Goal: Information Seeking & Learning: Learn about a topic

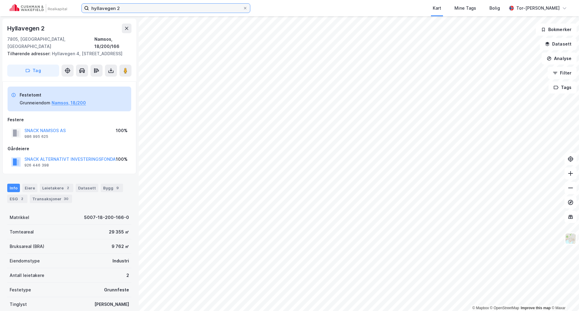
click at [126, 7] on input "hyllavegen 2" at bounding box center [166, 8] width 154 height 9
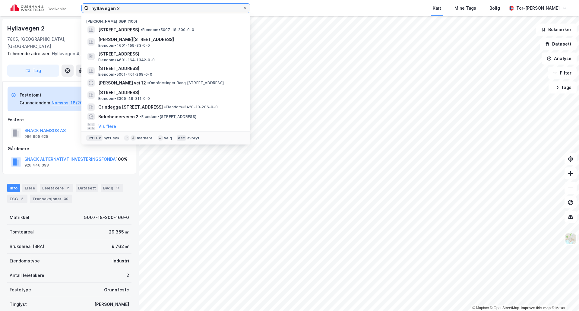
click at [126, 7] on input "hyllavegen 2" at bounding box center [166, 8] width 154 height 9
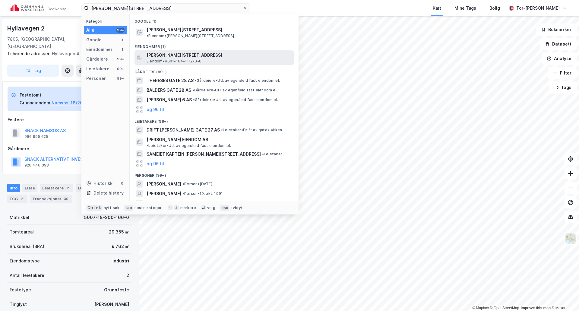
click at [178, 52] on span "[PERSON_NAME][STREET_ADDRESS]" at bounding box center [219, 55] width 145 height 7
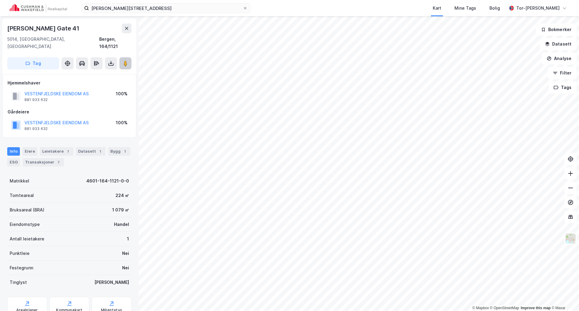
click at [125, 60] on image at bounding box center [126, 63] width 4 height 6
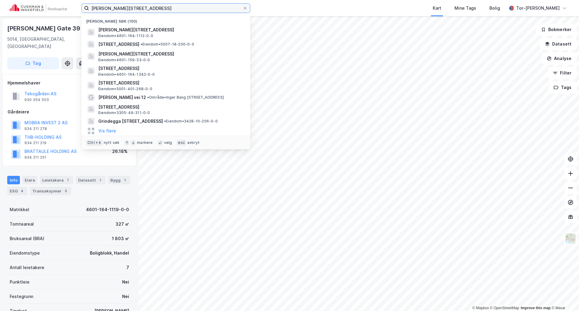
drag, startPoint x: 146, startPoint y: 10, endPoint x: 77, endPoint y: 5, distance: 69.0
click at [77, 5] on div "[PERSON_NAME][STREET_ADDRESS] (100) [PERSON_NAME][STREET_ADDRESS] • 4601-164-11…" at bounding box center [289, 8] width 579 height 16
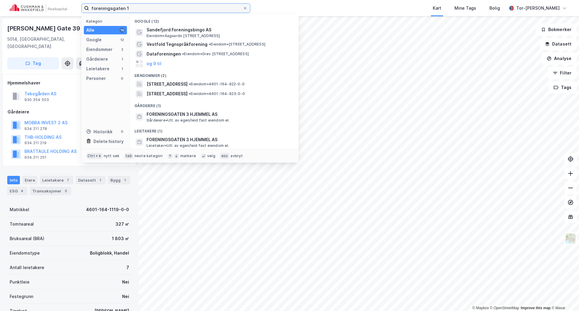
type input "foreningsgaten 1"
